Goal: Task Accomplishment & Management: Manage account settings

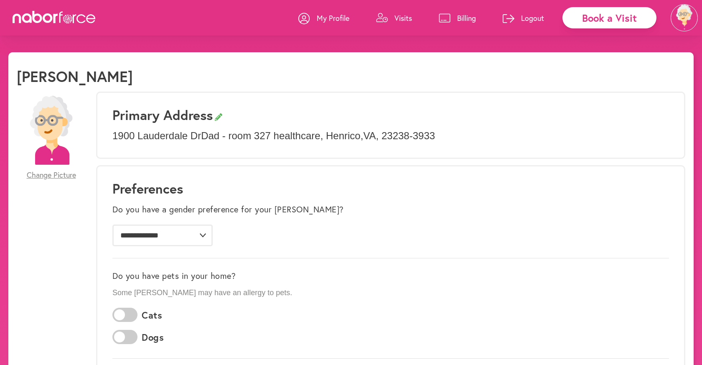
click at [401, 17] on p "Visits" at bounding box center [403, 18] width 18 height 10
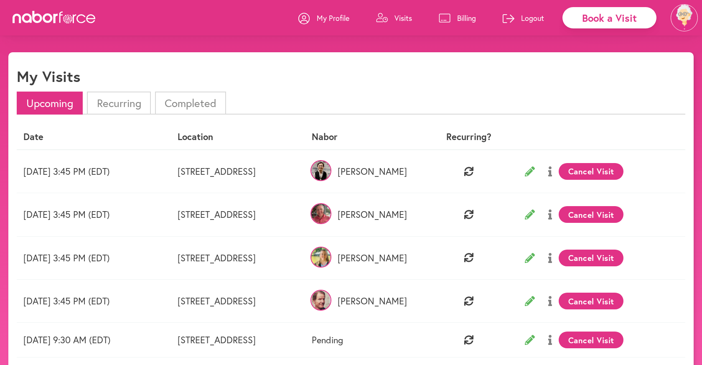
scroll to position [6, 0]
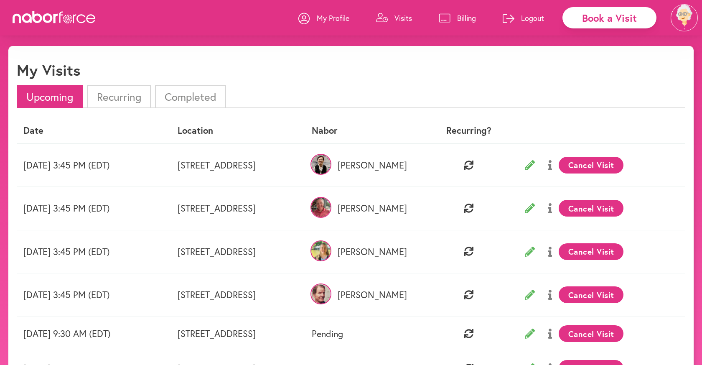
click at [125, 94] on li "Recurring" at bounding box center [119, 96] width 64 height 23
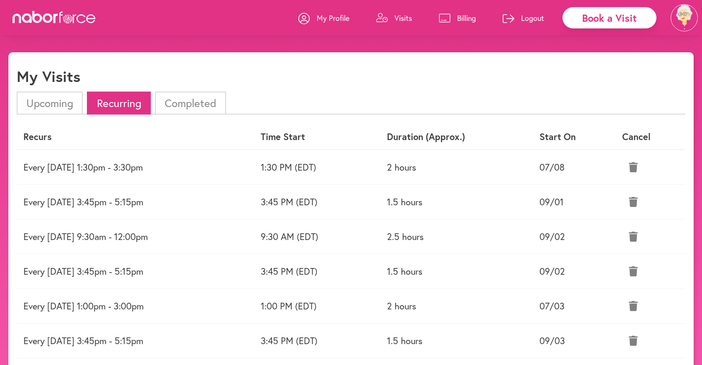
scroll to position [0, 0]
click at [63, 104] on li "Upcoming" at bounding box center [50, 102] width 66 height 23
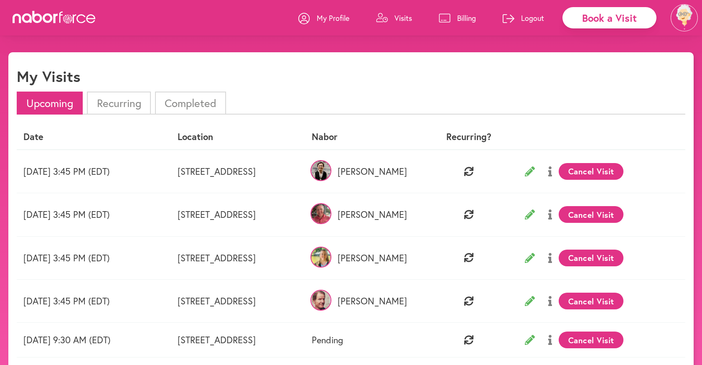
click at [139, 98] on li "Recurring" at bounding box center [119, 102] width 64 height 23
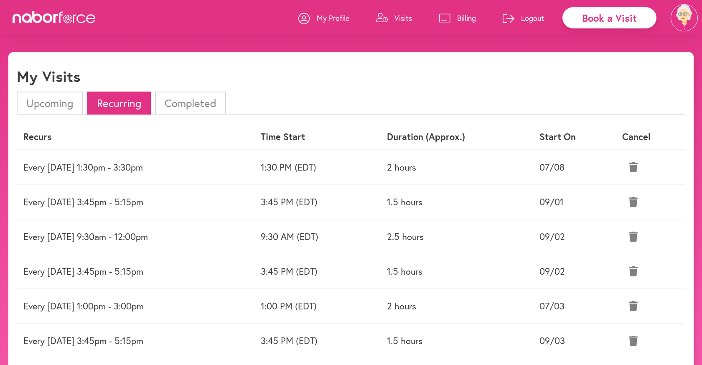
click at [634, 166] on icon at bounding box center [633, 167] width 9 height 10
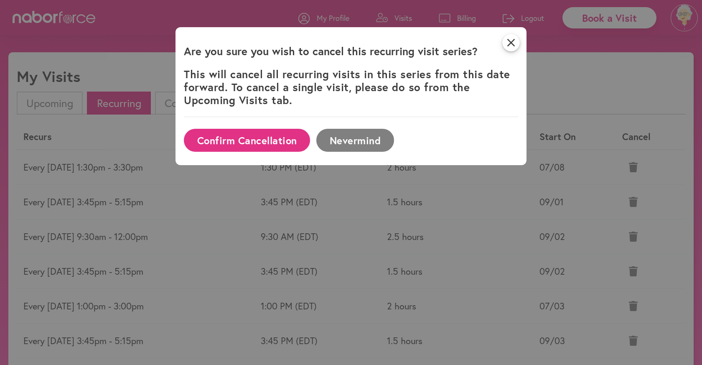
click at [276, 142] on button "Confirm Cancellation" at bounding box center [247, 140] width 126 height 23
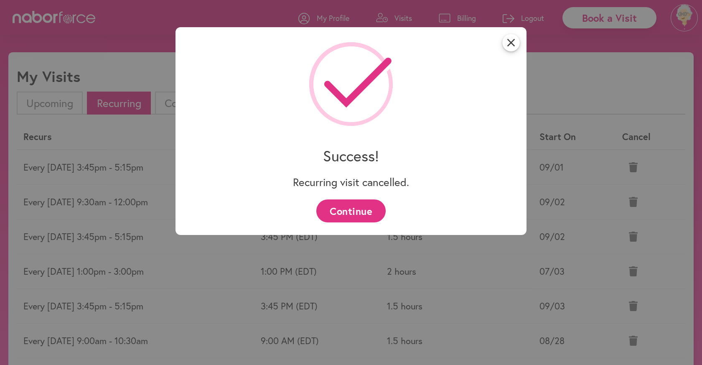
click at [341, 215] on button "Continue" at bounding box center [350, 210] width 69 height 23
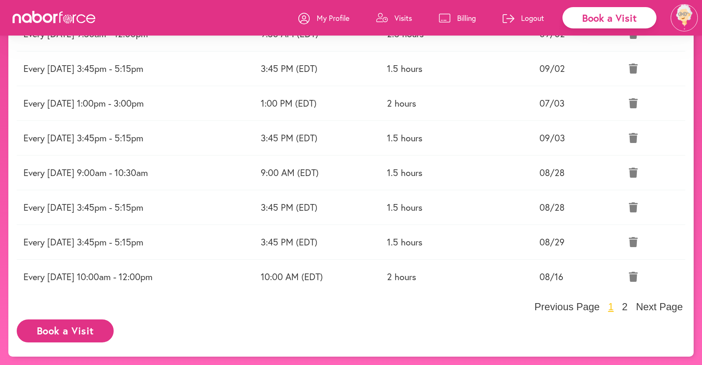
scroll to position [169, 0]
click at [628, 306] on button "2" at bounding box center [625, 306] width 10 height 13
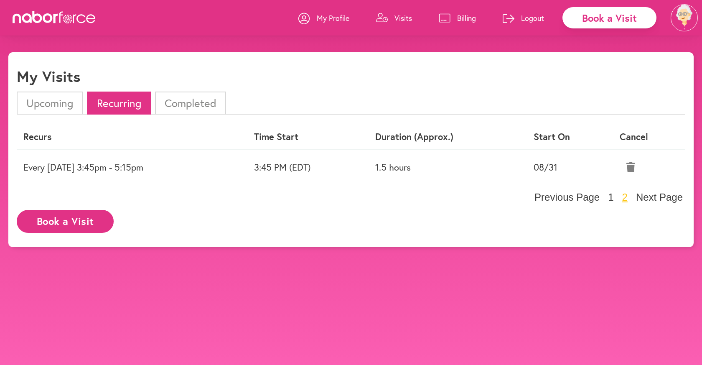
scroll to position [0, 0]
click at [68, 103] on li "Upcoming" at bounding box center [50, 102] width 66 height 23
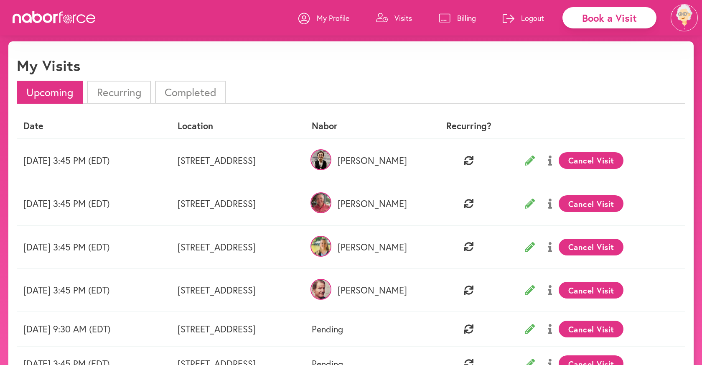
scroll to position [19, 0]
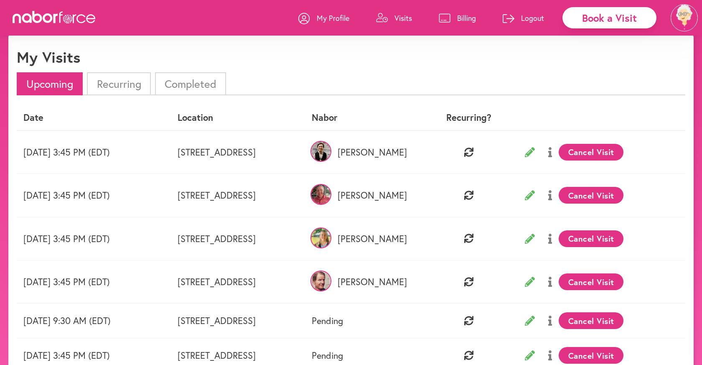
click at [535, 237] on icon at bounding box center [530, 239] width 10 height 10
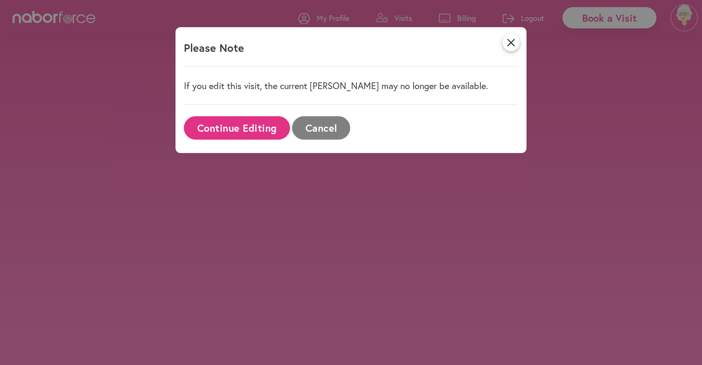
select select "*******"
select select "**"
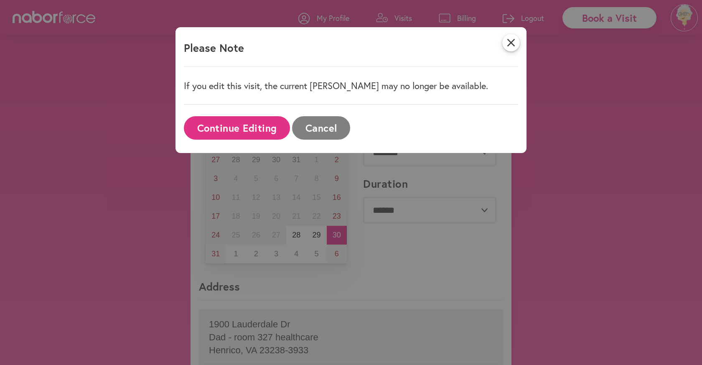
click at [254, 123] on button "Continue Editing" at bounding box center [237, 127] width 106 height 23
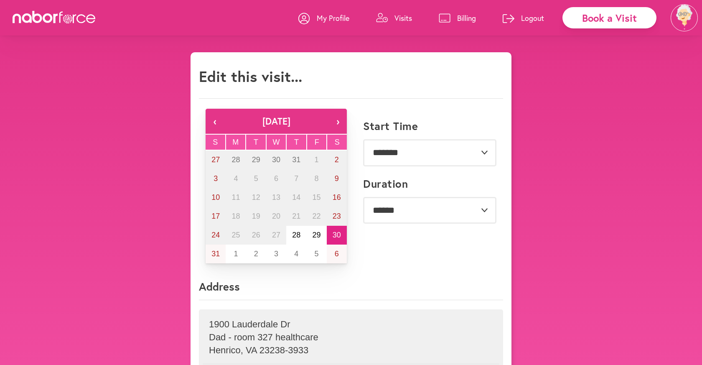
click at [404, 15] on p "Visits" at bounding box center [403, 18] width 18 height 10
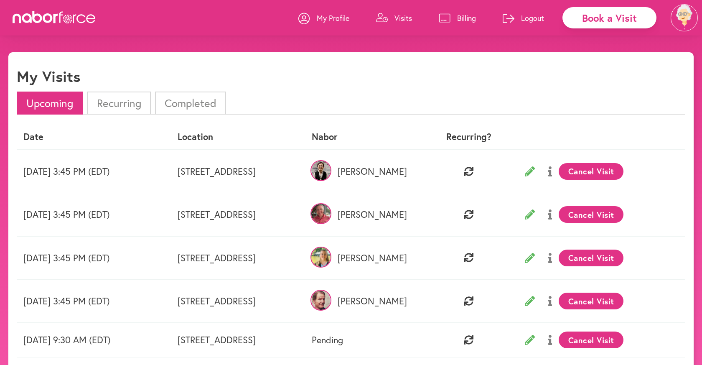
click at [126, 104] on li "Recurring" at bounding box center [119, 102] width 64 height 23
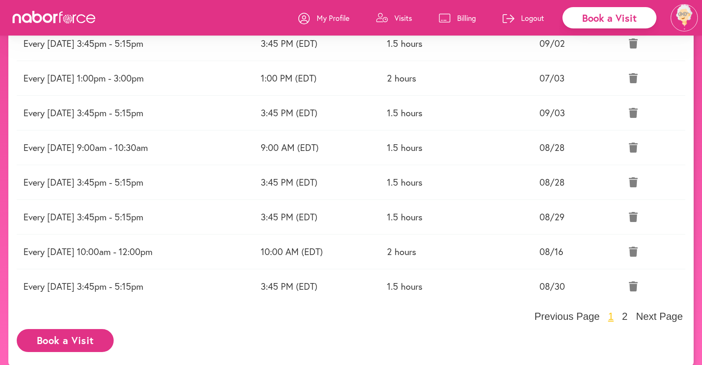
scroll to position [194, 0]
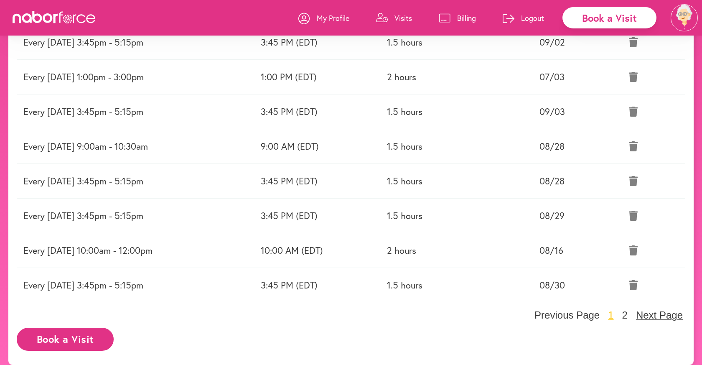
click at [663, 315] on button "Next Page" at bounding box center [659, 315] width 52 height 13
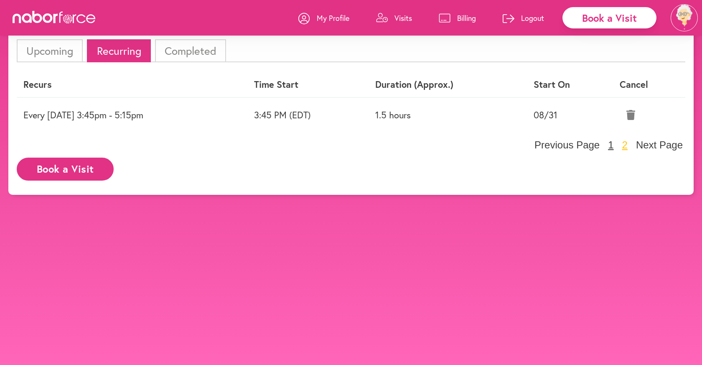
click at [614, 139] on button "1" at bounding box center [610, 145] width 10 height 13
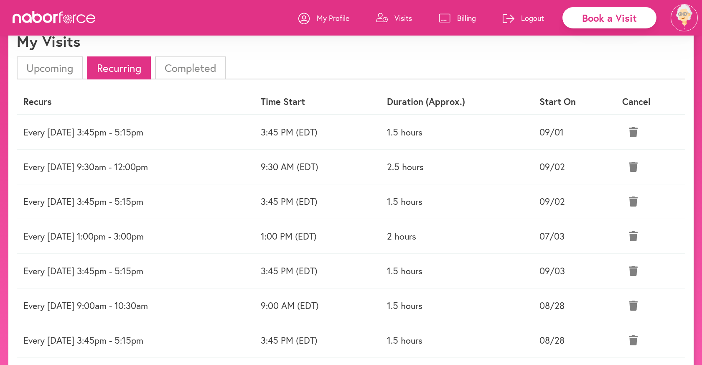
scroll to position [28, 0]
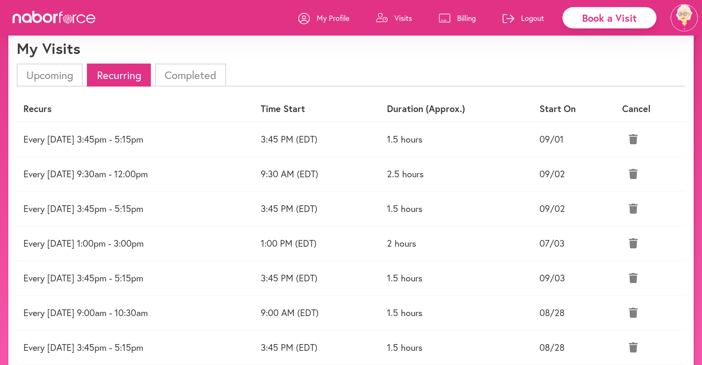
click at [636, 241] on icon at bounding box center [633, 243] width 9 height 10
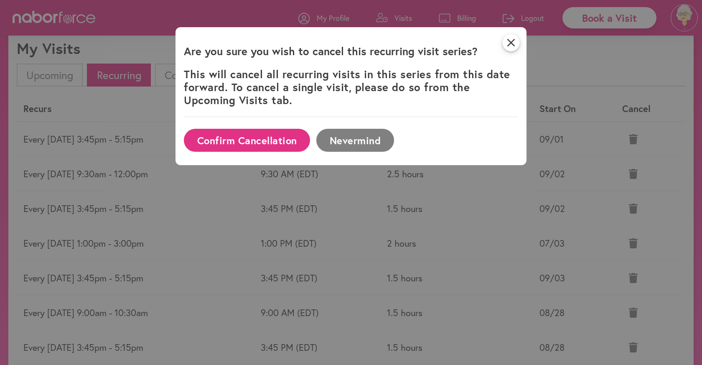
click at [288, 139] on button "Confirm Cancellation" at bounding box center [247, 140] width 126 height 23
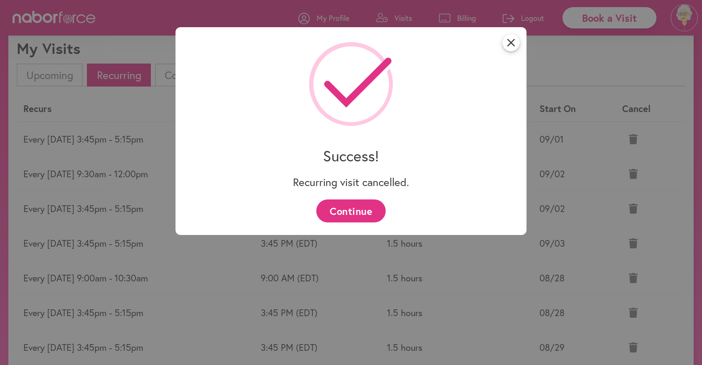
click at [361, 208] on button "Continue" at bounding box center [350, 210] width 69 height 23
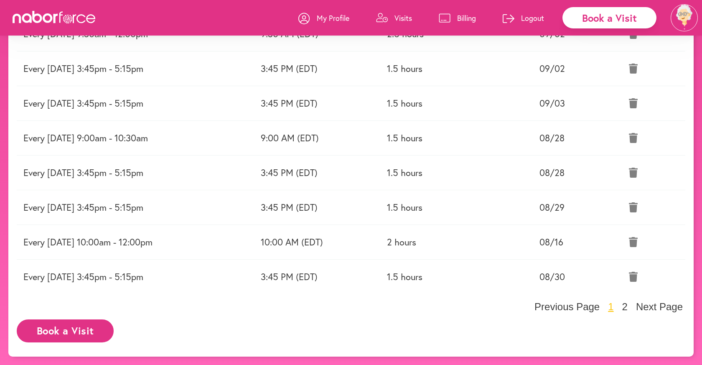
scroll to position [169, 0]
click at [638, 240] on icon at bounding box center [633, 242] width 9 height 10
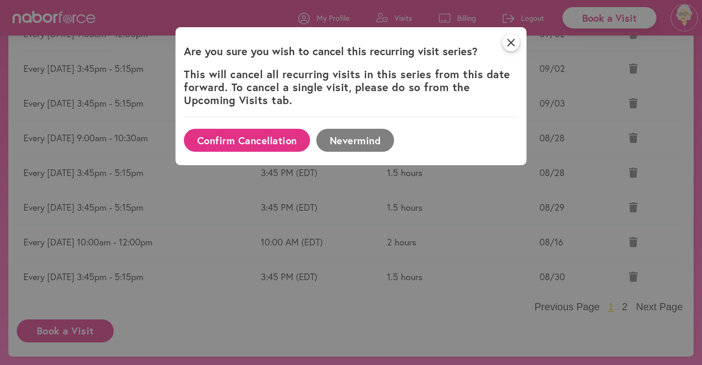
click at [293, 139] on button "Confirm Cancellation" at bounding box center [247, 140] width 126 height 23
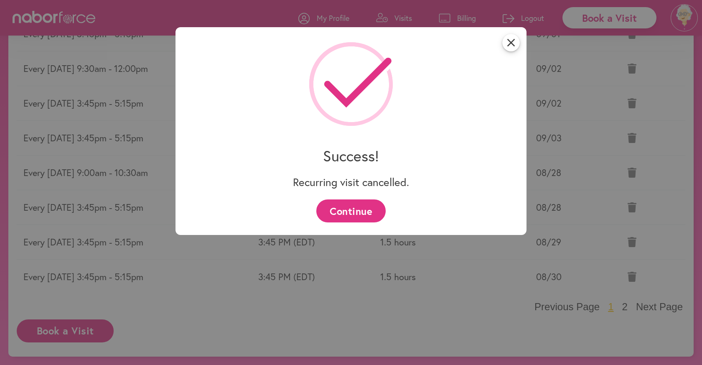
scroll to position [134, 0]
click at [335, 205] on button "Continue" at bounding box center [350, 210] width 69 height 23
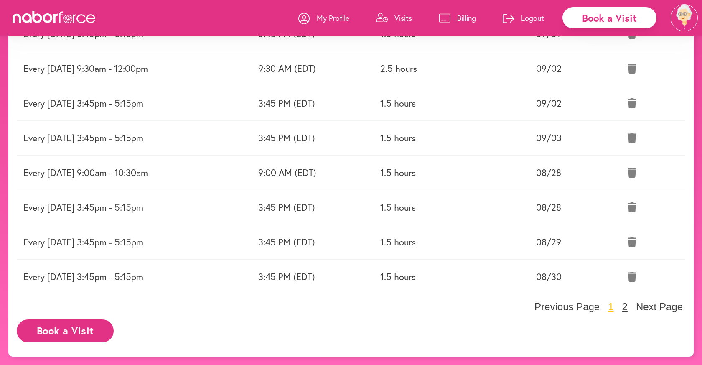
click at [628, 307] on button "2" at bounding box center [625, 306] width 10 height 13
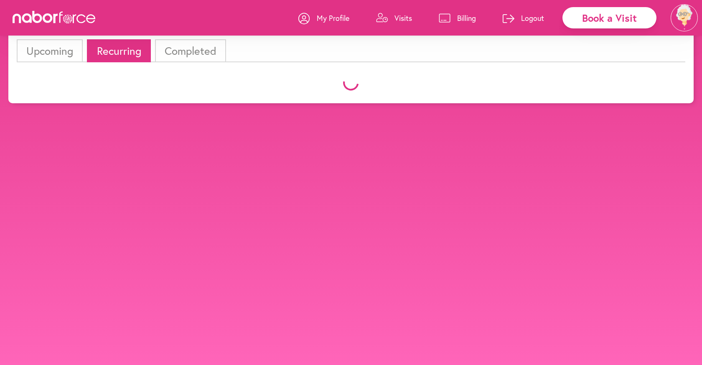
scroll to position [61, 0]
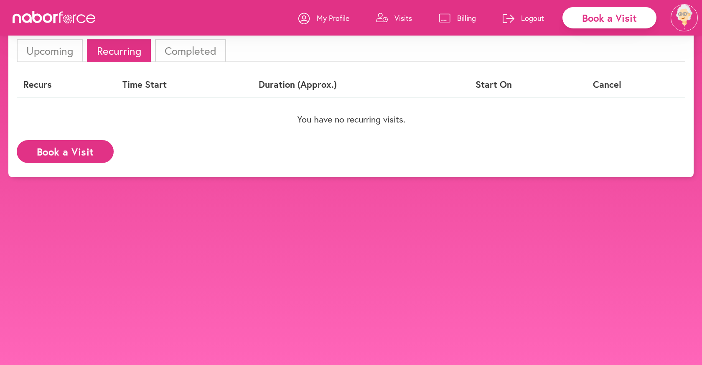
click at [62, 41] on li "Upcoming" at bounding box center [50, 50] width 66 height 23
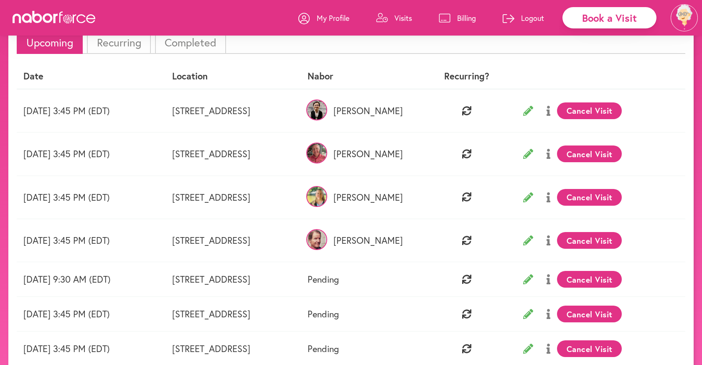
click at [131, 46] on li "Recurring" at bounding box center [119, 42] width 64 height 23
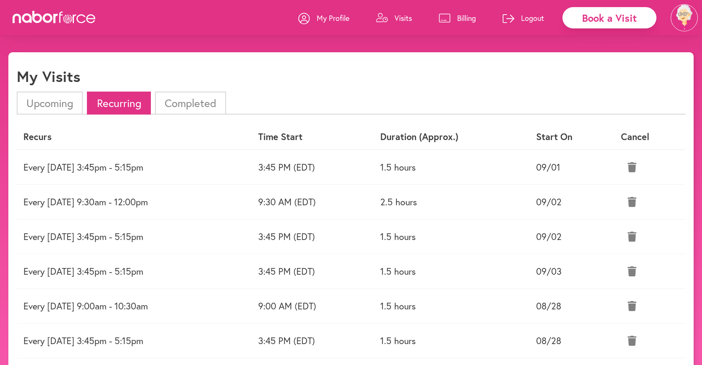
scroll to position [0, 0]
click at [64, 101] on li "Upcoming" at bounding box center [50, 102] width 66 height 23
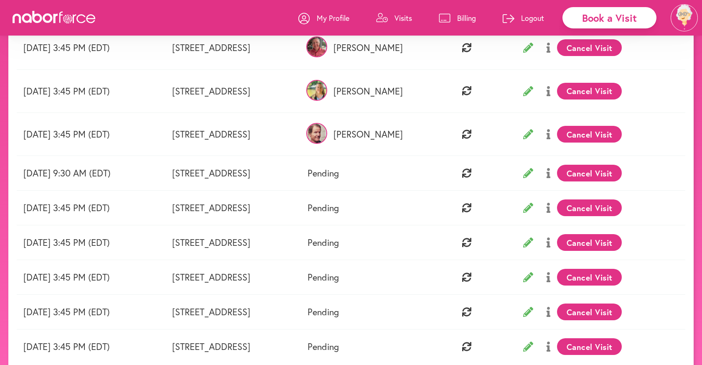
scroll to position [168, 0]
